Goal: Find specific page/section: Find specific page/section

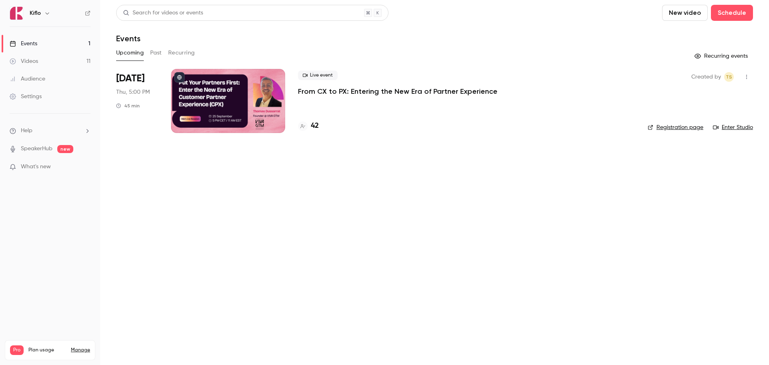
click at [159, 55] on button "Past" at bounding box center [156, 52] width 12 height 13
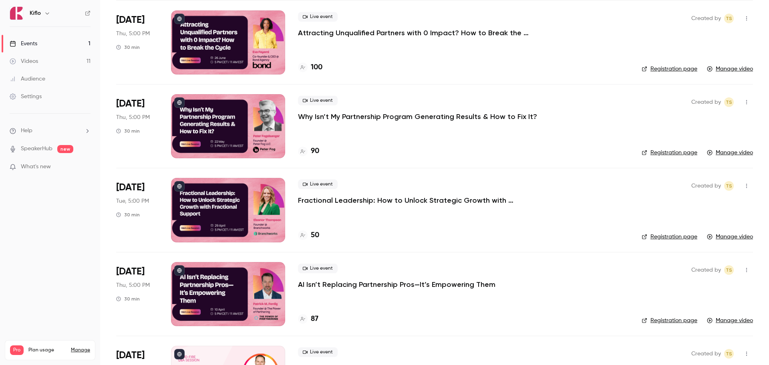
scroll to position [240, 0]
